Goal: Transaction & Acquisition: Purchase product/service

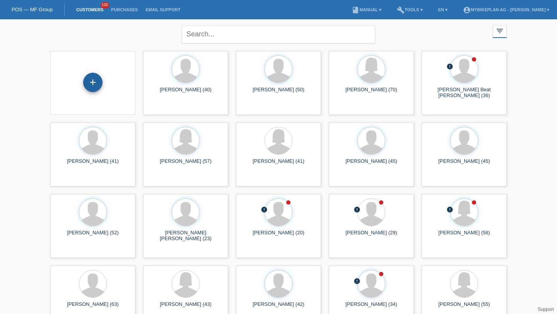
click at [92, 82] on div "+" at bounding box center [92, 82] width 19 height 19
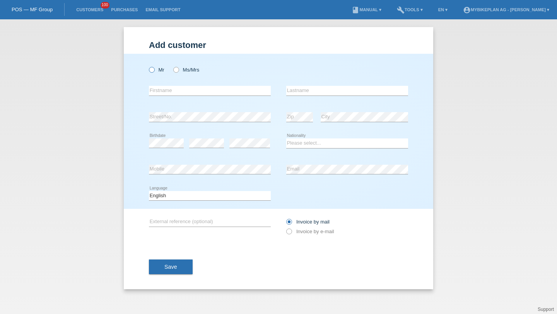
click at [162, 72] on label "Mr" at bounding box center [156, 70] width 15 height 6
click at [154, 72] on input "Mr" at bounding box center [151, 69] width 5 height 5
radio input "true"
click at [169, 92] on input "text" at bounding box center [210, 91] width 122 height 10
type input "[PERSON_NAME]"
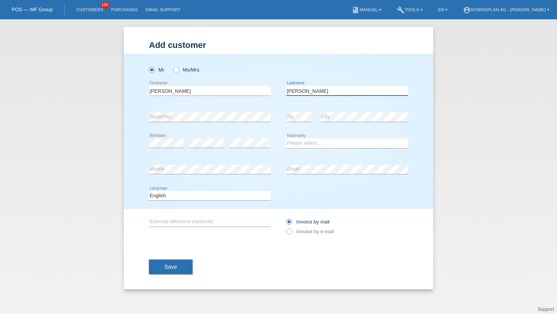
type input "[PERSON_NAME]"
click at [202, 150] on div "error" at bounding box center [206, 143] width 35 height 26
click at [253, 139] on div "error" at bounding box center [249, 143] width 41 height 26
click at [298, 140] on select "Please select... Switzerland Austria Germany Liechtenstein ------------ Afghani…" at bounding box center [347, 143] width 122 height 9
select select "CH"
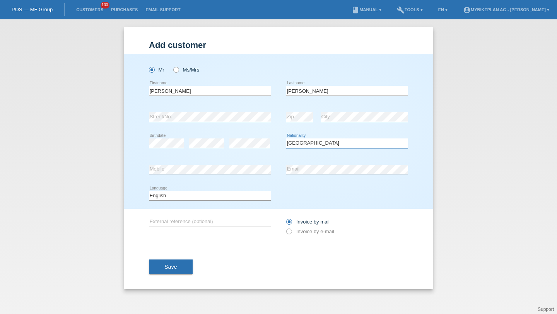
click at [286, 139] on select "Please select... Switzerland Austria Germany Liechtenstein ------------ Afghani…" at bounding box center [347, 143] width 122 height 9
click at [223, 203] on div "Deutsch Français Italiano English error Language" at bounding box center [210, 196] width 122 height 26
click at [222, 200] on select "Deutsch Français Italiano English" at bounding box center [210, 195] width 122 height 9
select select "de"
click at [149, 191] on select "Deutsch Français Italiano English" at bounding box center [210, 195] width 122 height 9
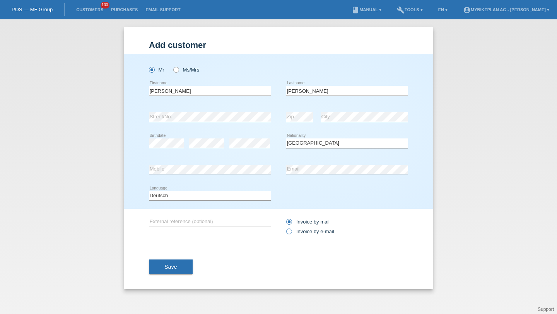
click at [285, 228] on icon at bounding box center [285, 228] width 0 height 0
click at [290, 230] on input "Invoice by e-mail" at bounding box center [288, 234] width 5 height 10
radio input "true"
click at [164, 281] on div "Save" at bounding box center [278, 267] width 259 height 45
click at [178, 267] on button "Save" at bounding box center [171, 267] width 44 height 15
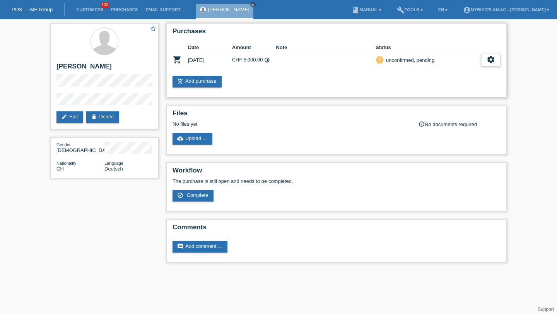
click at [490, 57] on icon "settings" at bounding box center [491, 59] width 9 height 9
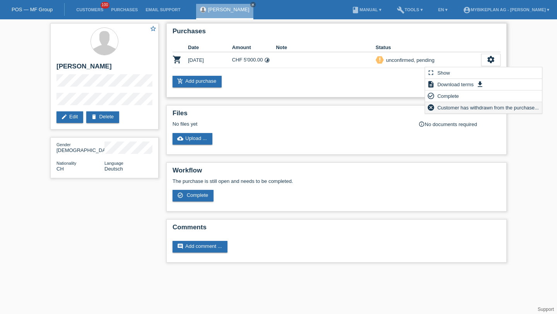
click at [461, 105] on span "Customer has withdrawn from the purchase..." at bounding box center [488, 107] width 104 height 9
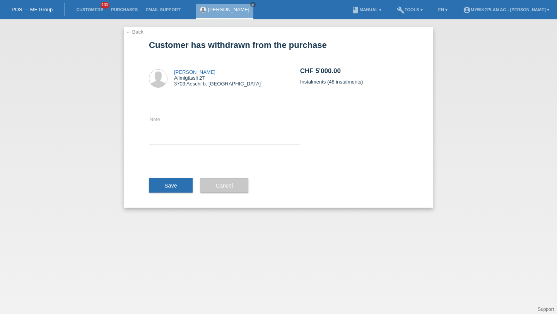
click at [253, 145] on icon at bounding box center [224, 145] width 151 height 0
click at [253, 142] on textarea at bounding box center [224, 130] width 151 height 30
type textarea "Credit Check"
click at [183, 184] on button "Save" at bounding box center [171, 185] width 44 height 15
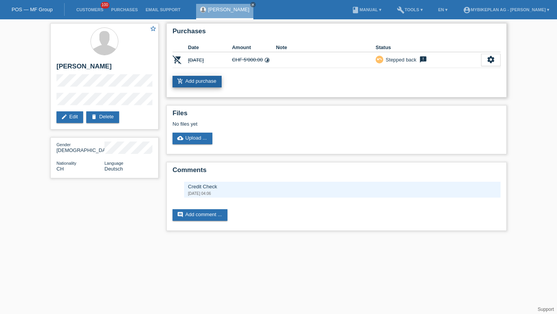
click at [205, 85] on link "add_shopping_cart Add purchase" at bounding box center [197, 82] width 49 height 12
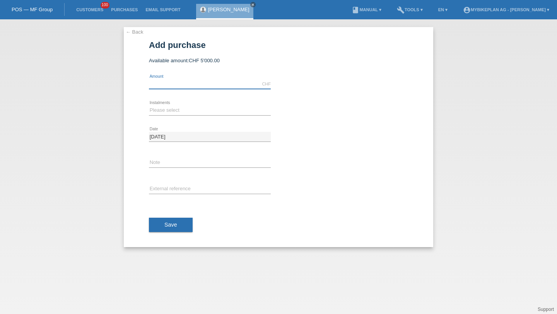
click at [182, 86] on input "text" at bounding box center [210, 84] width 122 height 10
type input "3999.00"
click at [215, 106] on select "Please select 6 instalments 12 instalments 18 instalments 24 instalments 36 ins…" at bounding box center [210, 110] width 122 height 9
select select "488"
click at [149, 106] on select "Please select 6 instalments 12 instalments 18 instalments 24 instalments 36 ins…" at bounding box center [210, 110] width 122 height 9
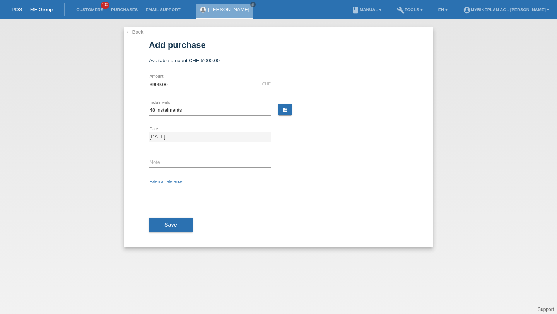
click at [185, 188] on input "text" at bounding box center [210, 190] width 122 height 10
paste input "43784234844"
type input "43784234844"
click at [172, 225] on span "Save" at bounding box center [170, 225] width 13 height 6
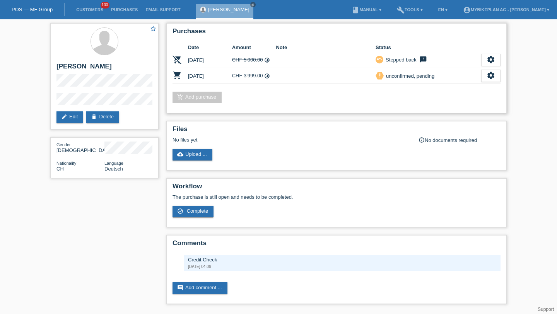
click at [484, 68] on td "settings fullscreen Show description Download terms get_app check_circle_outlin…" at bounding box center [490, 76] width 19 height 16
click at [486, 73] on div "settings" at bounding box center [490, 76] width 19 height 12
click at [477, 82] on td "priority_high unconfirmed, pending" at bounding box center [429, 76] width 106 height 16
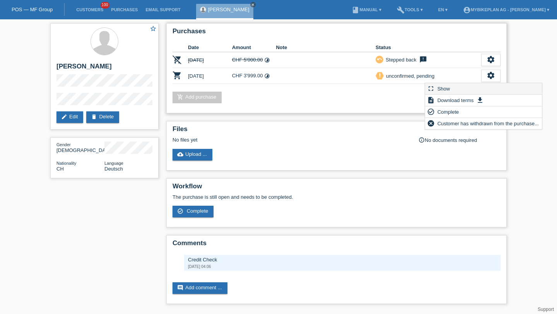
click at [477, 84] on div "fullscreen Show" at bounding box center [483, 89] width 117 height 12
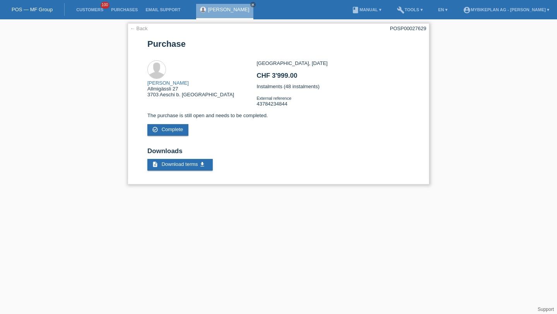
click at [396, 26] on div "POSP00027629" at bounding box center [408, 29] width 36 height 6
copy div "POSP00027629"
click at [94, 10] on link "Customers" at bounding box center [89, 9] width 35 height 5
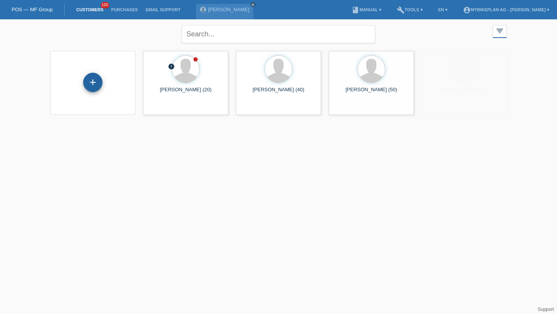
click at [96, 82] on div "+" at bounding box center [92, 82] width 19 height 19
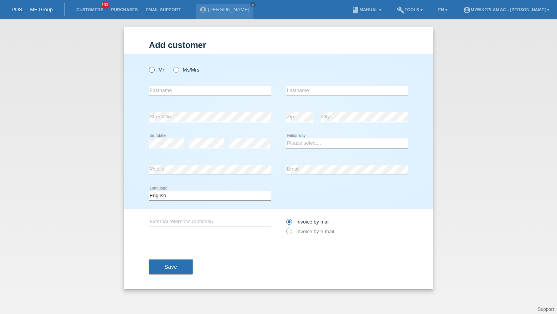
click at [163, 71] on label "Mr" at bounding box center [156, 70] width 15 height 6
click at [154, 71] on input "Mr" at bounding box center [151, 69] width 5 height 5
radio input "true"
click at [164, 90] on input "text" at bounding box center [210, 91] width 122 height 10
type input "Renzo"
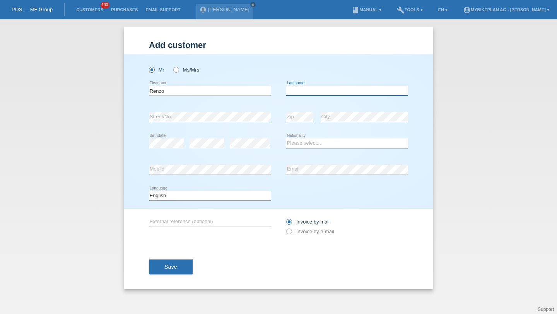
paste input "Camathias"
type input "Camathias"
click at [307, 146] on select "Please select... Switzerland Austria Germany Liechtenstein ------------ Afghani…" at bounding box center [347, 143] width 122 height 9
select select "CH"
click at [286, 139] on select "Please select... Switzerland Austria Germany Liechtenstein ------------ Afghani…" at bounding box center [347, 143] width 122 height 9
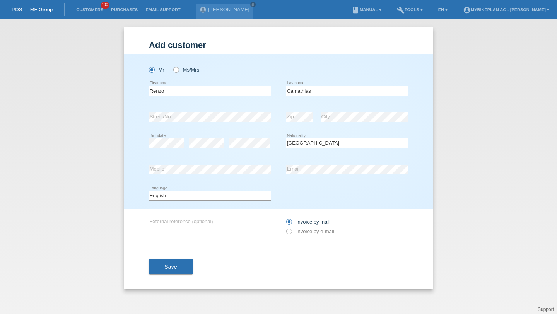
click at [234, 164] on div "error Mobile" at bounding box center [210, 170] width 122 height 26
click at [246, 197] on select "Deutsch Français Italiano English" at bounding box center [210, 195] width 122 height 9
select select "de"
click at [149, 191] on select "Deutsch Français Italiano English" at bounding box center [210, 195] width 122 height 9
click at [298, 232] on label "Invoice by e-mail" at bounding box center [310, 232] width 48 height 6
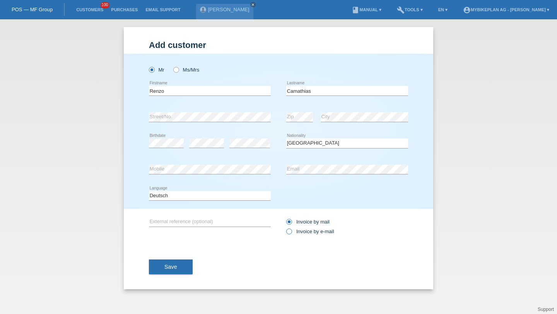
click at [291, 232] on input "Invoice by e-mail" at bounding box center [288, 234] width 5 height 10
radio input "true"
click at [183, 270] on button "Save" at bounding box center [171, 267] width 44 height 15
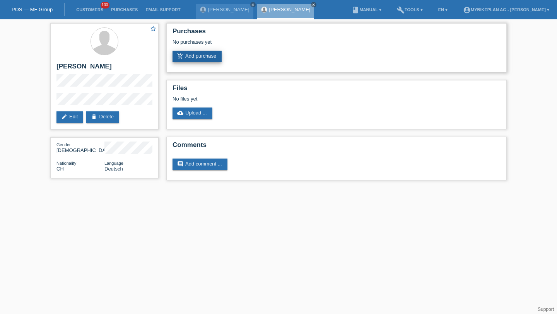
click at [208, 57] on link "add_shopping_cart Add purchase" at bounding box center [197, 57] width 49 height 12
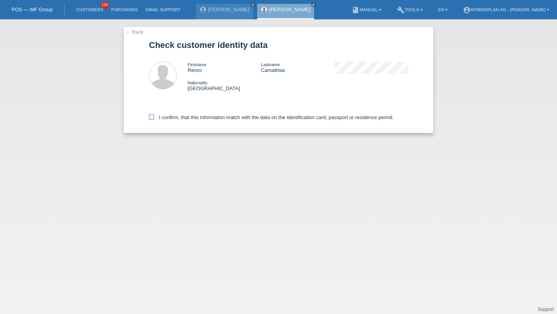
click at [193, 116] on label "I confirm, that this information match with the data on the identification card…" at bounding box center [271, 118] width 245 height 6
click at [154, 116] on input "I confirm, that this information match with the data on the identification card…" at bounding box center [151, 117] width 5 height 5
checkbox input "true"
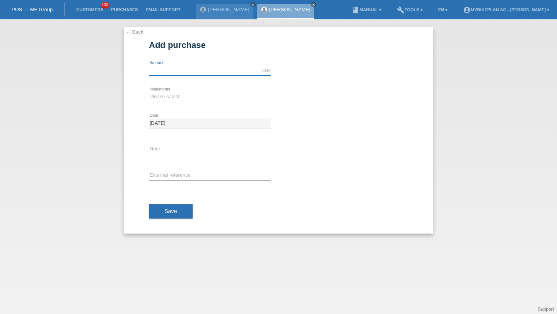
click at [211, 66] on input "text" at bounding box center [210, 71] width 122 height 10
type input "4299.00"
click at [175, 95] on select "Please select 6 instalments 12 instalments 18 instalments 24 instalments 36 ins…" at bounding box center [210, 96] width 122 height 9
select select "487"
click at [149, 92] on select "Please select 6 instalments 12 instalments 18 instalments 24 instalments 36 ins…" at bounding box center [210, 96] width 122 height 9
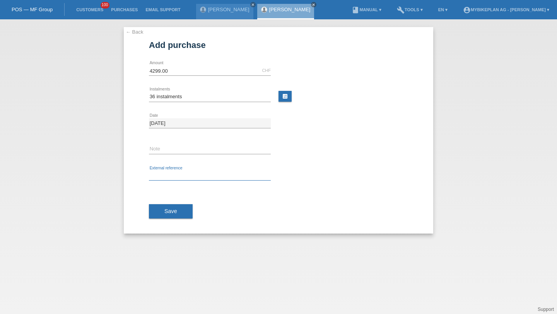
click at [163, 175] on input "text" at bounding box center [210, 176] width 122 height 10
paste input "43792310959"
type input "43792310959"
click at [165, 217] on button "Save" at bounding box center [171, 211] width 44 height 15
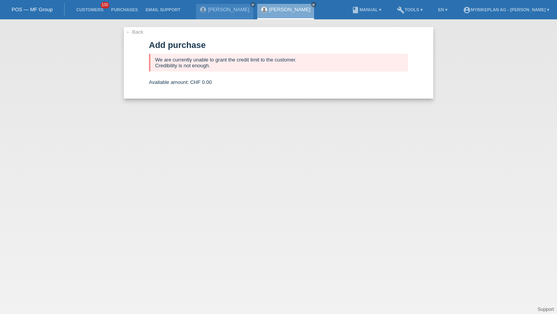
click at [83, 13] on li "Customers 100" at bounding box center [89, 10] width 35 height 20
click at [89, 10] on link "Customers" at bounding box center [89, 9] width 35 height 5
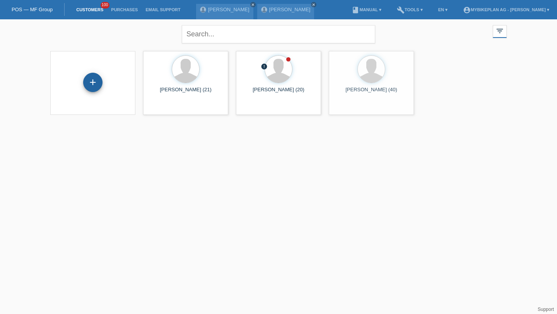
click at [92, 80] on div "+" at bounding box center [92, 82] width 19 height 19
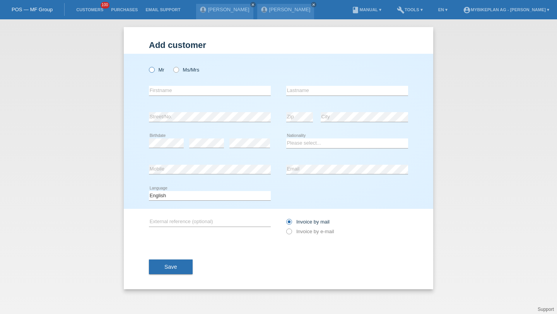
click at [162, 69] on label "Mr" at bounding box center [156, 70] width 15 height 6
click at [154, 69] on input "Mr" at bounding box center [151, 69] width 5 height 5
radio input "true"
click at [170, 92] on input "text" at bounding box center [210, 91] width 122 height 10
type input "[PERSON_NAME]"
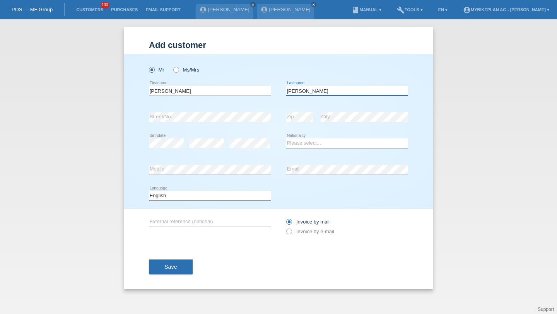
type input "[PERSON_NAME]"
click at [244, 136] on div "error" at bounding box center [249, 143] width 41 height 26
click at [320, 140] on select "Please select... Switzerland Austria Germany Liechtenstein ------------ Afghani…" at bounding box center [347, 143] width 122 height 9
select select "CH"
click at [286, 139] on select "Please select... Switzerland Austria Germany Liechtenstein ------------ Afghani…" at bounding box center [347, 143] width 122 height 9
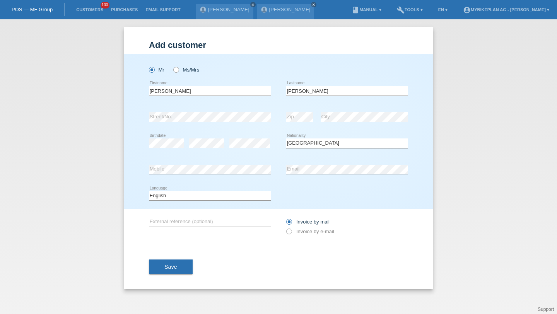
click at [325, 176] on div "error Email" at bounding box center [347, 170] width 122 height 26
click at [248, 200] on select "Deutsch Français Italiano English" at bounding box center [210, 195] width 122 height 9
select select "de"
click at [149, 191] on select "Deutsch Français Italiano English" at bounding box center [210, 195] width 122 height 9
click at [292, 236] on div "Invoice by mail Invoice by e-mail" at bounding box center [347, 226] width 122 height 19
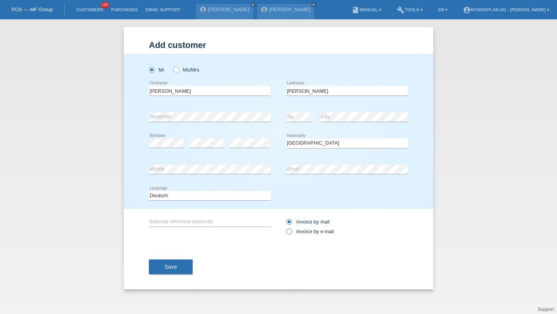
click at [291, 235] on label "Invoice by e-mail" at bounding box center [310, 232] width 48 height 6
click at [291, 235] on input "Invoice by e-mail" at bounding box center [288, 234] width 5 height 10
radio input "true"
click at [190, 264] on button "Save" at bounding box center [171, 267] width 44 height 15
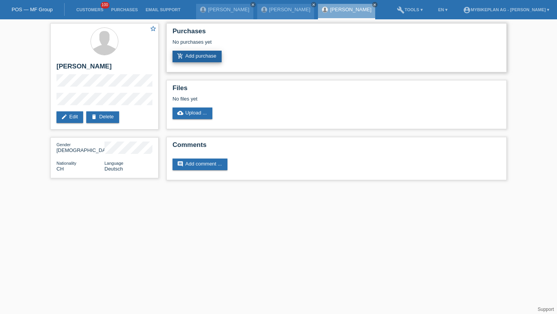
click at [194, 61] on link "add_shopping_cart Add purchase" at bounding box center [197, 57] width 49 height 12
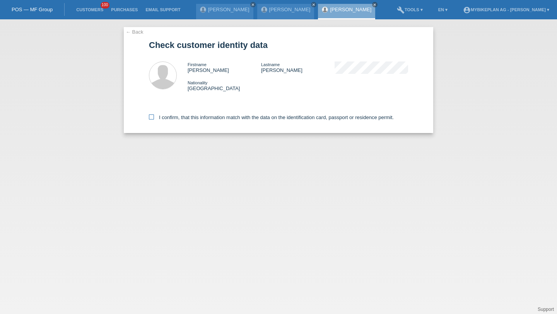
click at [179, 116] on label "I confirm, that this information match with the data on the identification card…" at bounding box center [271, 118] width 245 height 6
click at [154, 116] on input "I confirm, that this information match with the data on the identification card…" at bounding box center [151, 117] width 5 height 5
checkbox input "true"
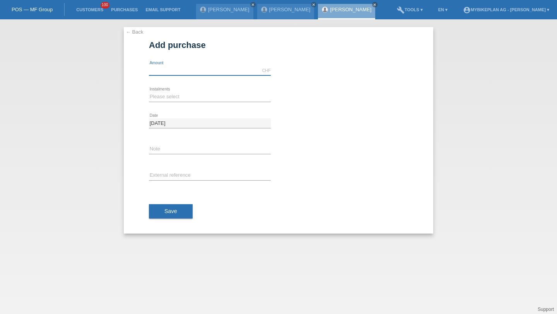
click at [158, 68] on input "text" at bounding box center [210, 71] width 122 height 10
type input "3440.00"
click at [159, 97] on select "Please select 6 instalments 12 instalments 18 instalments 24 instalments 36 ins…" at bounding box center [210, 96] width 122 height 9
select select "486"
click at [149, 92] on select "Please select 6 instalments 12 instalments 18 instalments 24 instalments 36 ins…" at bounding box center [210, 96] width 122 height 9
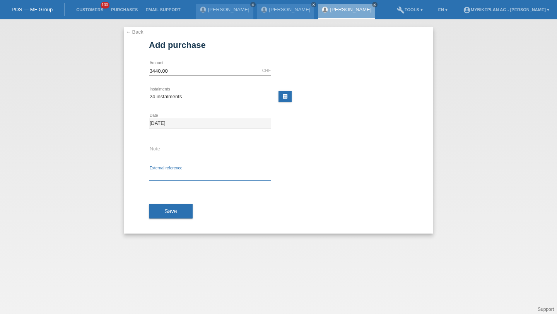
click at [168, 175] on input "text" at bounding box center [210, 176] width 122 height 10
paste input "43825210034"
type input "43825210034"
click at [169, 217] on button "Save" at bounding box center [171, 211] width 44 height 15
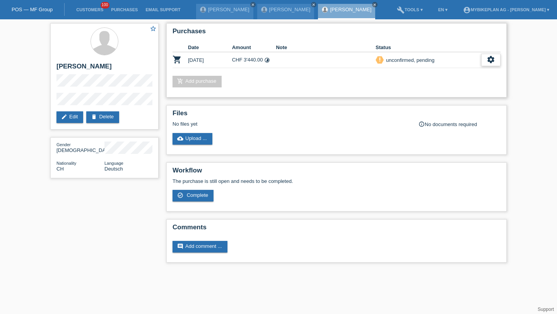
click at [483, 59] on div "settings" at bounding box center [490, 60] width 19 height 12
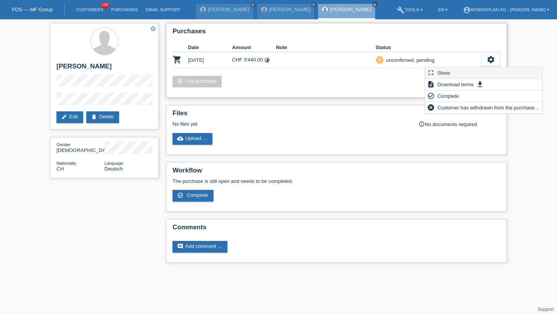
click at [466, 72] on div "fullscreen Show" at bounding box center [483, 73] width 117 height 12
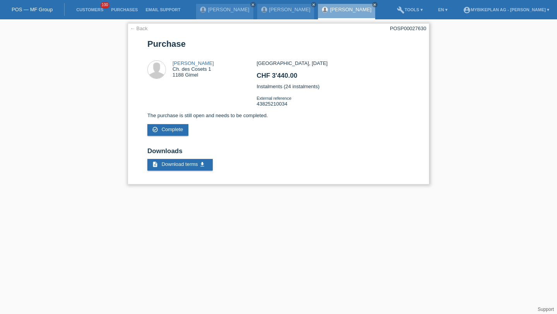
click at [392, 29] on div "POSP00027630" at bounding box center [408, 29] width 36 height 6
copy div "POSP00027630"
click at [88, 10] on link "Customers" at bounding box center [89, 9] width 35 height 5
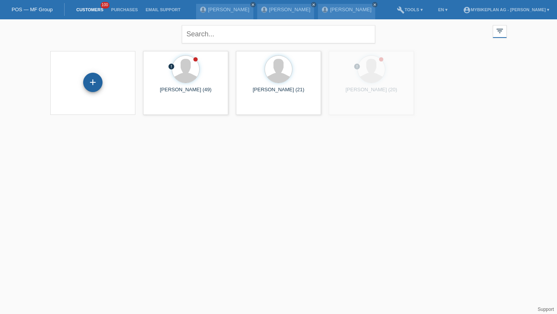
click at [88, 79] on div "+" at bounding box center [93, 82] width 19 height 13
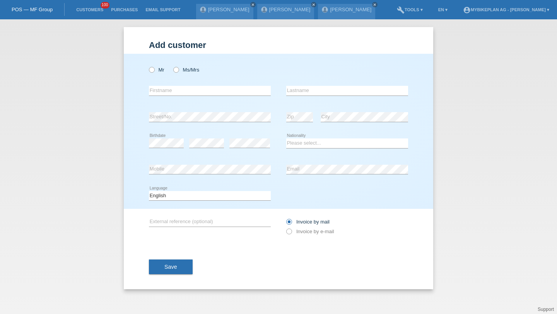
click at [148, 72] on div "Mr Ms/Mrs error Firstname Zip" at bounding box center [279, 131] width 310 height 155
click at [160, 72] on label "Mr" at bounding box center [156, 70] width 15 height 6
click at [154, 72] on input "Mr" at bounding box center [151, 69] width 5 height 5
radio input "true"
click at [160, 87] on input "text" at bounding box center [210, 91] width 122 height 10
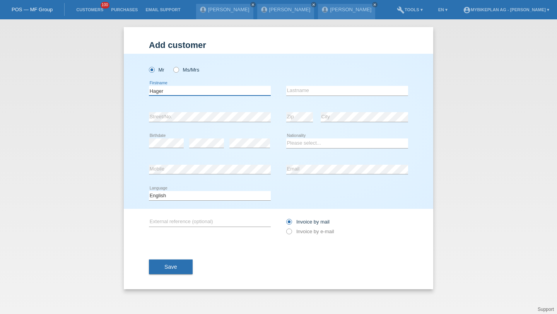
type input "Hager"
paste input "[PERSON_NAME]"
type input "[PERSON_NAME]"
click at [305, 139] on select "Please select... Switzerland Austria Germany Liechtenstein ------------ Afghani…" at bounding box center [347, 143] width 122 height 9
select select "CH"
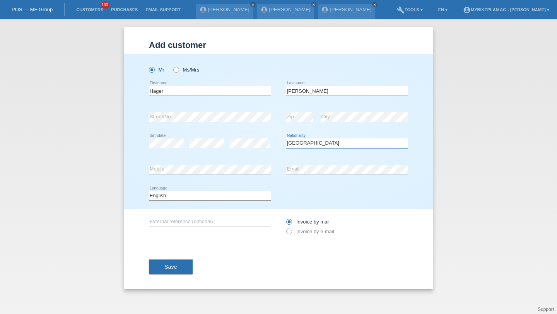
click at [286, 139] on select "Please select... Switzerland Austria Germany Liechtenstein ------------ Afghani…" at bounding box center [347, 143] width 122 height 9
click at [240, 198] on select "Deutsch Français Italiano English" at bounding box center [210, 195] width 122 height 9
select select "de"
click at [149, 191] on select "Deutsch Français Italiano English" at bounding box center [210, 195] width 122 height 9
click at [305, 235] on label "Invoice by e-mail" at bounding box center [310, 232] width 48 height 6
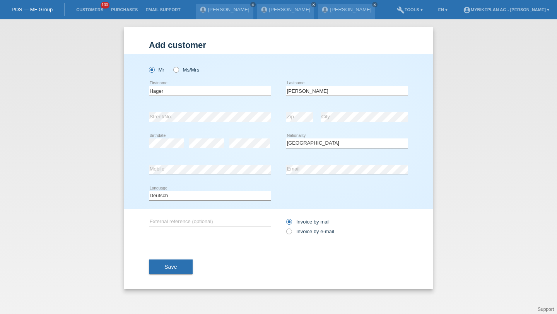
click at [291, 235] on input "Invoice by e-mail" at bounding box center [288, 234] width 5 height 10
radio input "true"
click at [193, 271] on div "Save" at bounding box center [278, 267] width 259 height 45
click at [187, 269] on button "Save" at bounding box center [171, 267] width 44 height 15
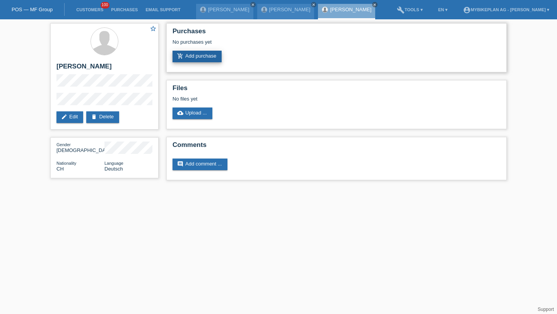
click at [204, 55] on link "add_shopping_cart Add purchase" at bounding box center [197, 57] width 49 height 12
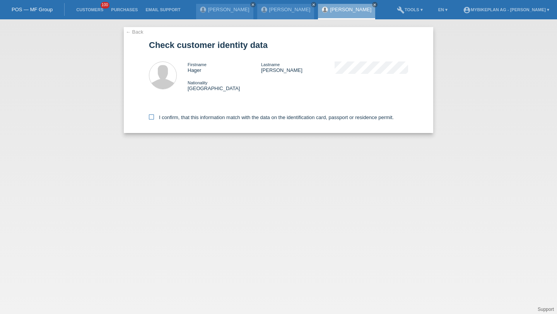
click at [193, 118] on label "I confirm, that this information match with the data on the identification card…" at bounding box center [271, 118] width 245 height 6
click at [154, 118] on input "I confirm, that this information match with the data on the identification card…" at bounding box center [151, 117] width 5 height 5
checkbox input "true"
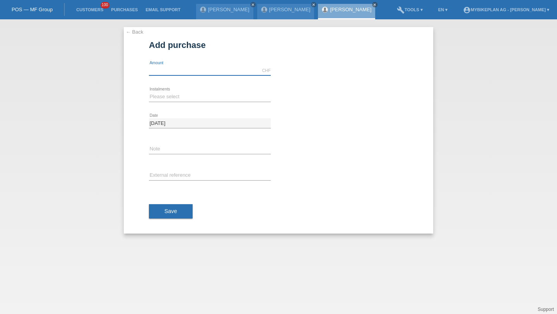
click at [152, 68] on input "text" at bounding box center [210, 71] width 122 height 10
type input "2999.00"
click at [155, 94] on select "Please select 6 instalments 12 instalments 18 instalments 24 instalments 36 ins…" at bounding box center [210, 96] width 122 height 9
click at [149, 92] on select "Please select 6 instalments 12 instalments 18 instalments 24 instalments 36 ins…" at bounding box center [210, 96] width 122 height 9
click at [190, 99] on select "Please select 6 instalments 12 instalments 18 instalments 24 instalments 36 ins…" at bounding box center [210, 96] width 122 height 9
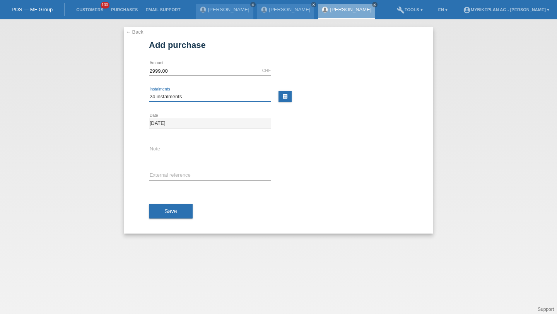
select select "488"
click at [149, 92] on select "Please select 6 instalments 12 instalments 18 instalments 24 instalments 36 ins…" at bounding box center [210, 96] width 122 height 9
click at [183, 181] on div "error External reference" at bounding box center [210, 176] width 122 height 26
click at [184, 179] on input "text" at bounding box center [210, 176] width 122 height 10
paste input "43820159820"
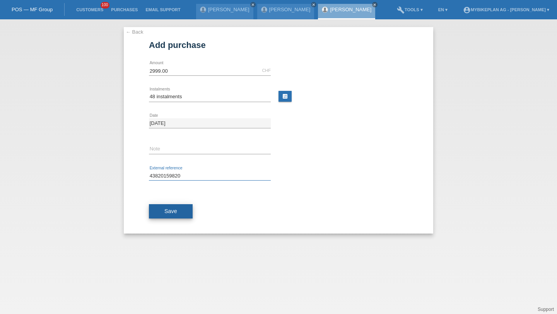
type input "43820159820"
click at [171, 211] on span "Save" at bounding box center [170, 211] width 13 height 6
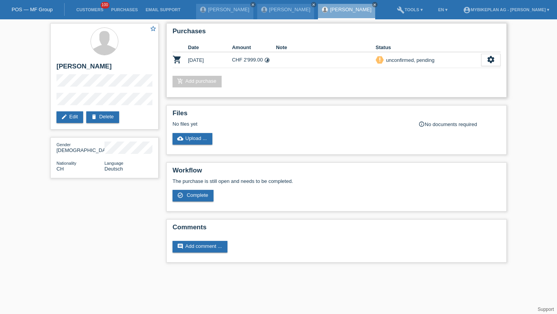
click at [486, 69] on div "Purchases Date Amount Note Status shopping_cart [DATE] CHF 2'999.00 timelapse S…" at bounding box center [336, 60] width 341 height 74
click at [480, 63] on div "priority_high unconfirmed, pending" at bounding box center [429, 60] width 106 height 8
click at [490, 62] on icon "settings" at bounding box center [491, 59] width 9 height 9
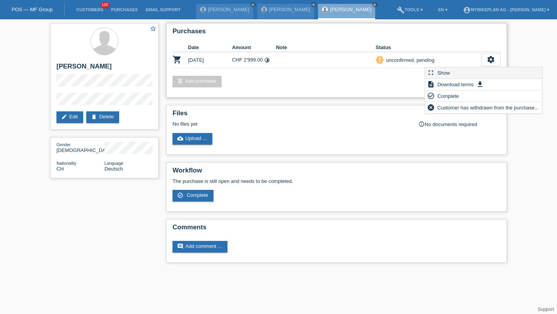
click at [480, 70] on div "fullscreen Show" at bounding box center [483, 73] width 117 height 12
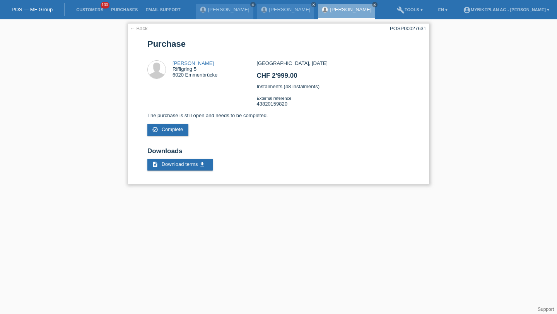
click at [401, 29] on div "POSP00027631" at bounding box center [408, 29] width 36 height 6
copy div "POSP00027631"
click at [84, 11] on link "Customers" at bounding box center [89, 9] width 35 height 5
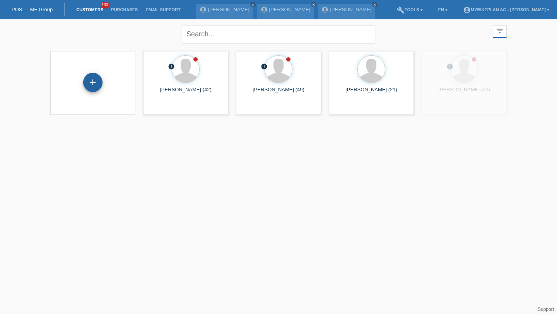
click at [94, 77] on div "+" at bounding box center [92, 82] width 19 height 19
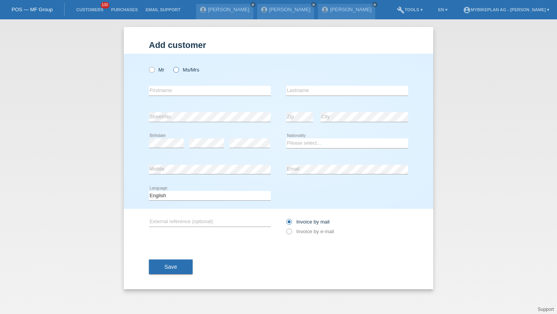
click at [183, 70] on label "Ms/Mrs" at bounding box center [186, 70] width 26 height 6
click at [178, 70] on input "Ms/Mrs" at bounding box center [175, 69] width 5 height 5
radio input "true"
click at [179, 91] on input "text" at bounding box center [210, 91] width 122 height 10
type input "Gabriella"
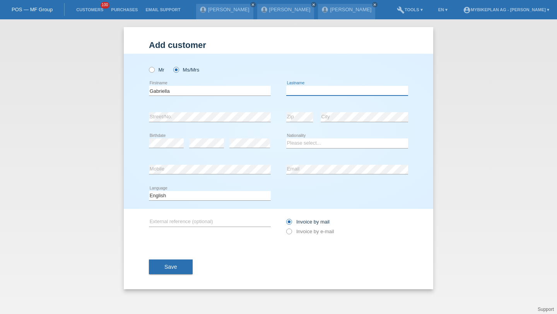
paste input "Prgjoka"
type input "Prgjoka"
click at [164, 149] on div "error Birthdate" at bounding box center [166, 143] width 35 height 26
click at [313, 139] on div "Please select... Switzerland Austria Germany Liechtenstein ------------ Afghani…" at bounding box center [347, 143] width 122 height 26
click at [313, 142] on select "Please select... Switzerland Austria Germany Liechtenstein ------------ Afghani…" at bounding box center [347, 143] width 122 height 9
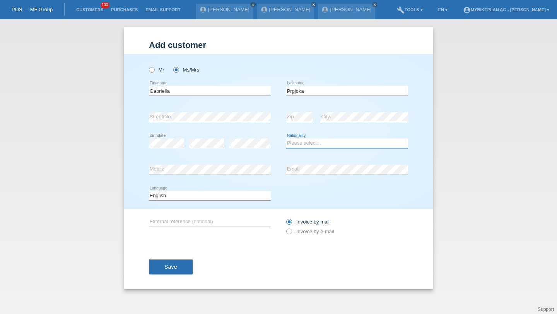
select select "XK"
click at [286, 139] on select "Please select... Switzerland Austria Germany Liechtenstein ------------ Afghani…" at bounding box center [347, 143] width 122 height 9
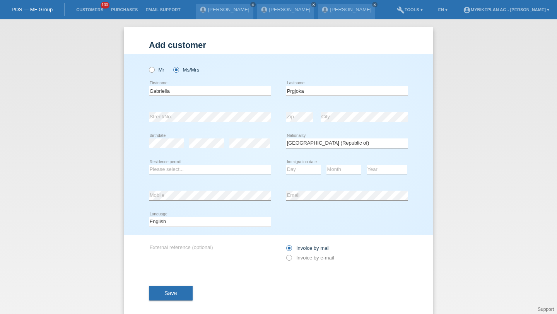
click at [217, 175] on icon at bounding box center [210, 174] width 122 height 0
click at [214, 169] on select "Please select... C B B - Refugee status Other" at bounding box center [210, 169] width 122 height 9
select select "C"
click at [149, 165] on select "Please select... C B B - Refugee status Other" at bounding box center [210, 169] width 122 height 9
click at [294, 175] on div "Day 01 02 03 04 05 06 07 08 09 10 11 12 13 14 15 16" at bounding box center [303, 170] width 35 height 26
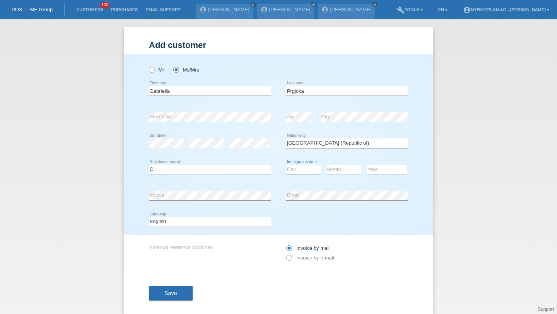
click at [301, 171] on select "Day 01 02 03 04 05 06 07 08 09 10 11" at bounding box center [303, 169] width 35 height 9
select select "04"
click at [286, 165] on select "Day 01 02 03 04 05 06 07 08 09 10 11" at bounding box center [303, 169] width 35 height 9
click at [335, 173] on select "Month 01 02 03 04 05 06 07 08 09 10 11" at bounding box center [344, 169] width 35 height 9
select select "06"
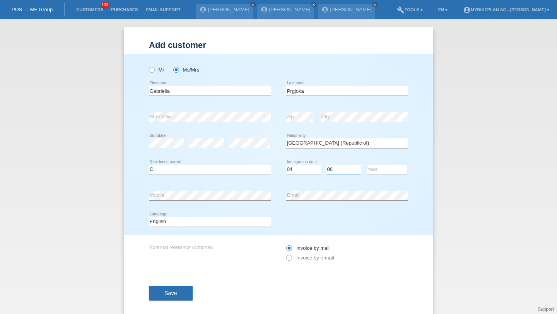
click at [327, 165] on select "Month 01 02 03 04 05 06 07 08 09 10 11" at bounding box center [344, 169] width 35 height 9
click at [383, 152] on div "Please select... Switzerland Austria Germany Liechtenstein ------------ Afghani…" at bounding box center [347, 143] width 122 height 26
click at [383, 166] on select "Year 2025 2024 2023 2022 2021 2020 2019 2018 2017 2016 2015 2014 2013 2012 2011…" at bounding box center [387, 169] width 41 height 9
select select "1999"
click at [367, 165] on select "Year 2025 2024 2023 2022 2021 2020 2019 2018 2017 2016 2015 2014 2013 2012 2011…" at bounding box center [387, 169] width 41 height 9
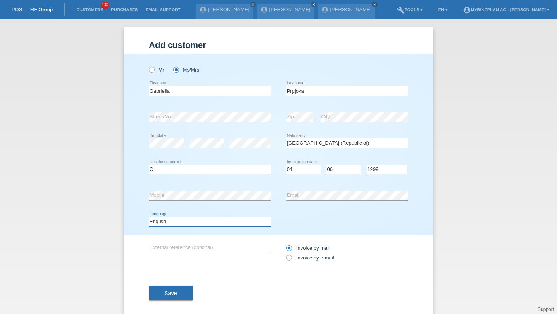
click at [224, 226] on select "Deutsch Français Italiano English" at bounding box center [210, 221] width 122 height 9
select select "de"
click at [149, 217] on select "Deutsch Français Italiano English" at bounding box center [210, 221] width 122 height 9
click at [301, 255] on label "Invoice by e-mail" at bounding box center [310, 258] width 48 height 6
click at [291, 255] on input "Invoice by e-mail" at bounding box center [288, 260] width 5 height 10
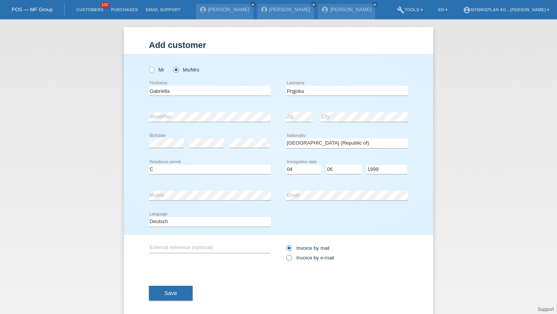
radio input "true"
click at [171, 301] on button "Save" at bounding box center [171, 293] width 44 height 15
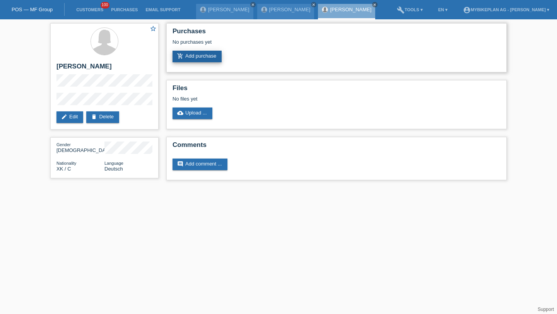
click at [189, 59] on link "add_shopping_cart Add purchase" at bounding box center [197, 57] width 49 height 12
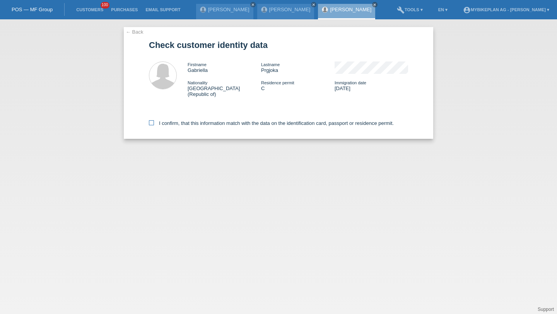
click at [216, 120] on label "I confirm, that this information match with the data on the identification card…" at bounding box center [271, 123] width 245 height 6
click at [154, 120] on input "I confirm, that this information match with the data on the identification card…" at bounding box center [151, 122] width 5 height 5
checkbox input "true"
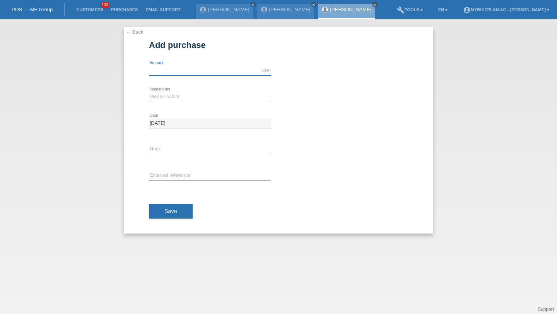
click at [185, 66] on input "text" at bounding box center [210, 71] width 122 height 10
type input "6199.00"
click at [181, 100] on select "Please select 6 instalments 12 instalments 18 instalments 24 instalments 36 ins…" at bounding box center [210, 96] width 122 height 9
select select "488"
click at [149, 92] on select "Please select 6 instalments 12 instalments 18 instalments 24 instalments 36 ins…" at bounding box center [210, 96] width 122 height 9
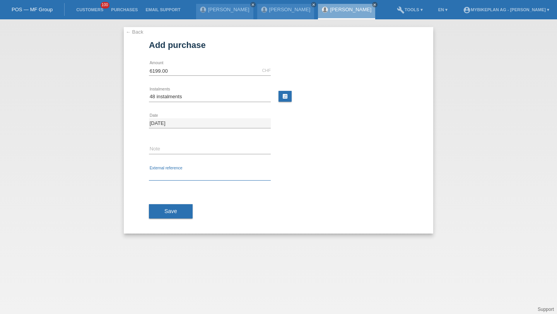
click at [176, 179] on input "text" at bounding box center [210, 176] width 122 height 10
paste input "43829115780"
type input "43829115780"
click at [172, 199] on div "Save" at bounding box center [278, 211] width 259 height 45
click at [171, 211] on span "Save" at bounding box center [170, 211] width 13 height 6
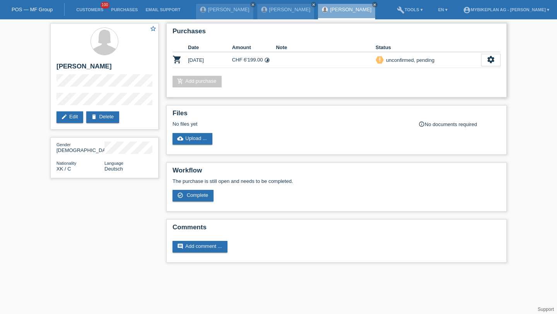
click at [497, 68] on td "settings fullscreen Show description Download terms get_app check_circle_outlin…" at bounding box center [490, 60] width 19 height 16
click at [494, 61] on icon "settings" at bounding box center [491, 59] width 9 height 9
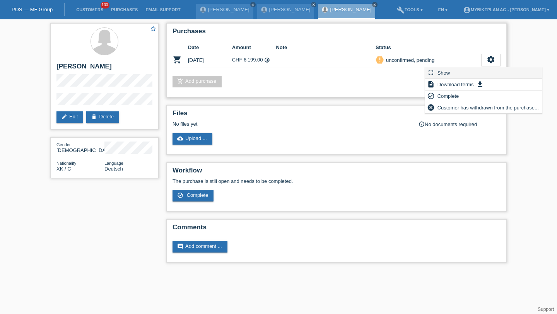
click at [475, 69] on div "fullscreen Show" at bounding box center [483, 73] width 117 height 12
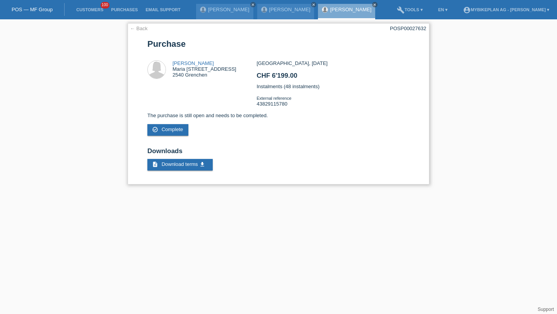
click at [399, 28] on div "POSP00027632" at bounding box center [408, 29] width 36 height 6
copy div "POSP00027632"
